Goal: Transaction & Acquisition: Register for event/course

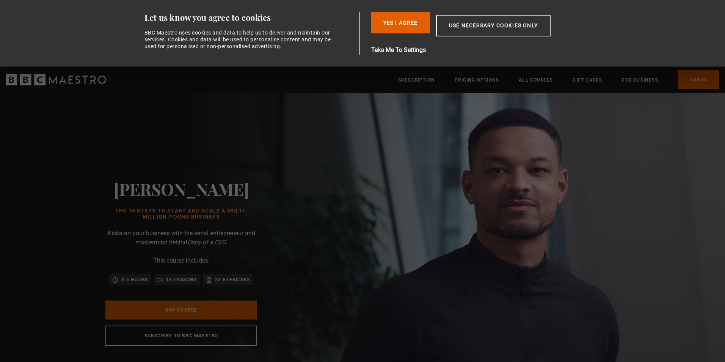
click at [170, 309] on link "Buy Course" at bounding box center [181, 309] width 152 height 19
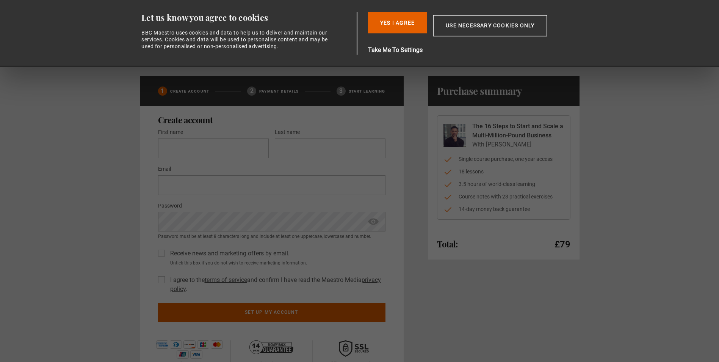
scroll to position [38, 0]
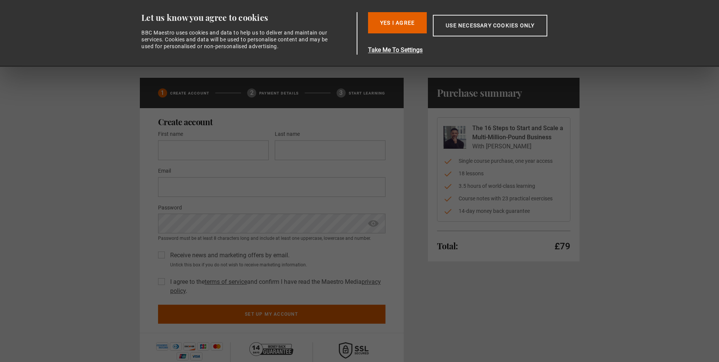
drag, startPoint x: 478, startPoint y: 185, endPoint x: 547, endPoint y: 191, distance: 68.9
click at [547, 190] on ul "Single course purchase, one year access 18 lessons 3.5 hours of world-class lea…" at bounding box center [504, 186] width 121 height 58
drag, startPoint x: 547, startPoint y: 191, endPoint x: 501, endPoint y: 200, distance: 46.8
click at [501, 199] on li "Course notes with 23 practical exercises" at bounding box center [504, 198] width 121 height 8
drag, startPoint x: 527, startPoint y: 199, endPoint x: 456, endPoint y: 198, distance: 71.3
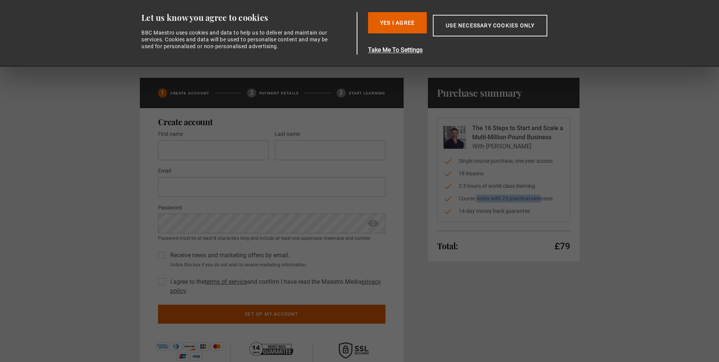
click at [456, 198] on li "Course notes with 23 practical exercises" at bounding box center [504, 198] width 121 height 8
drag, startPoint x: 456, startPoint y: 198, endPoint x: 489, endPoint y: 214, distance: 37.5
click at [489, 214] on li "14-day money back guarantee" at bounding box center [504, 211] width 121 height 8
